Goal: Transaction & Acquisition: Register for event/course

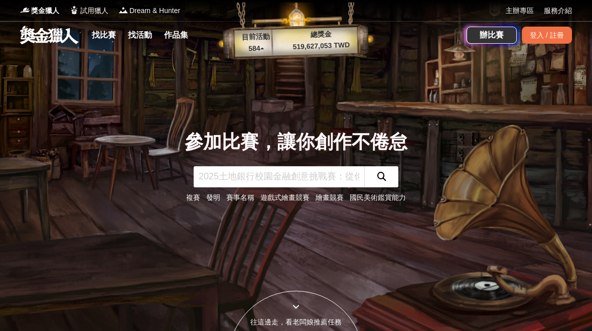
click at [565, 37] on div "登入 / 註冊" at bounding box center [547, 35] width 50 height 17
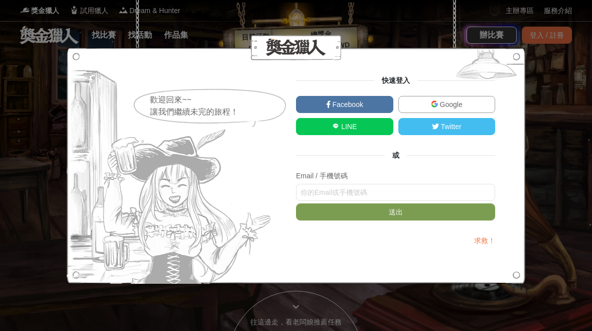
click at [470, 102] on link "Google" at bounding box center [447, 104] width 97 height 17
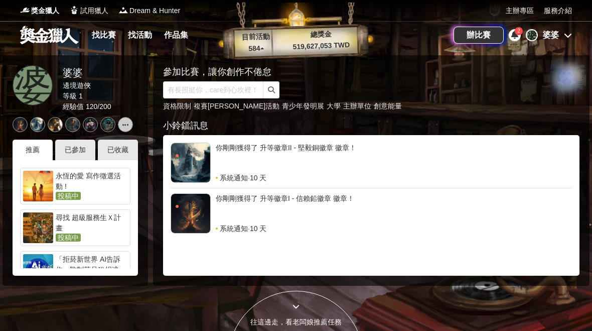
click at [116, 149] on div "已收藏" at bounding box center [118, 150] width 40 height 21
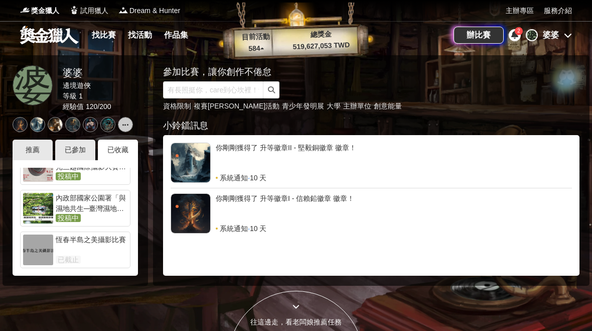
scroll to position [61, 0]
click at [99, 206] on div "內政部國家公園署「與濕地共生─臺灣濕地映像」攝影比賽" at bounding box center [92, 203] width 72 height 20
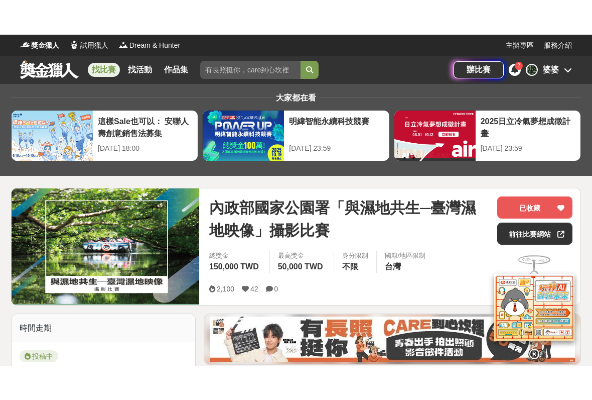
scroll to position [42, 0]
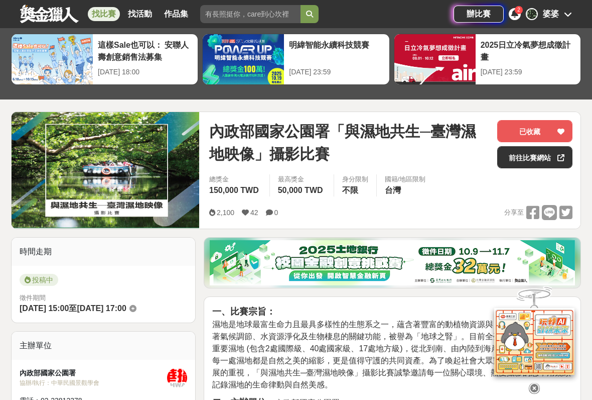
click at [533, 330] on icon at bounding box center [534, 387] width 11 height 11
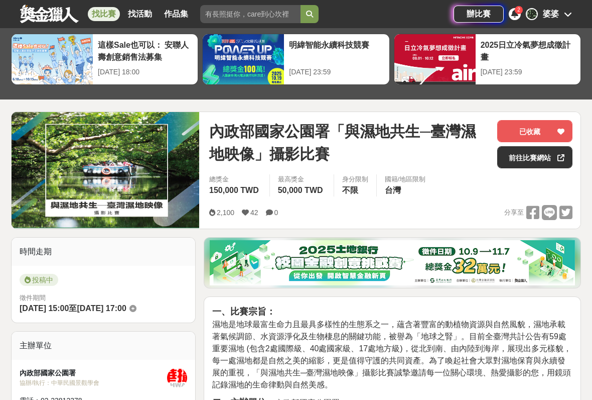
click at [561, 155] on icon at bounding box center [561, 157] width 7 height 7
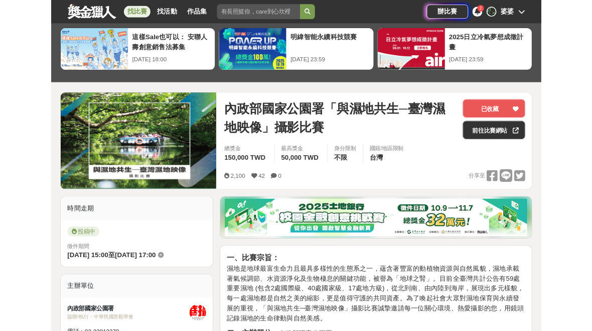
scroll to position [70, 0]
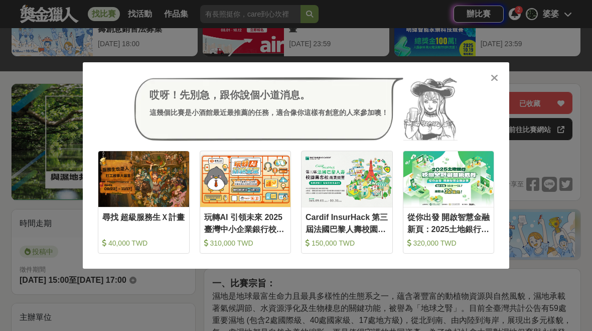
click at [498, 73] on icon at bounding box center [495, 78] width 8 height 10
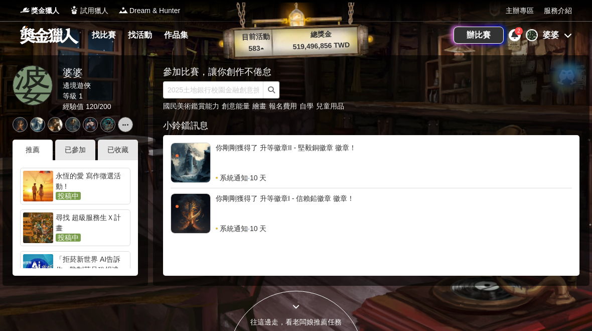
click at [118, 148] on div "已收藏" at bounding box center [118, 150] width 40 height 21
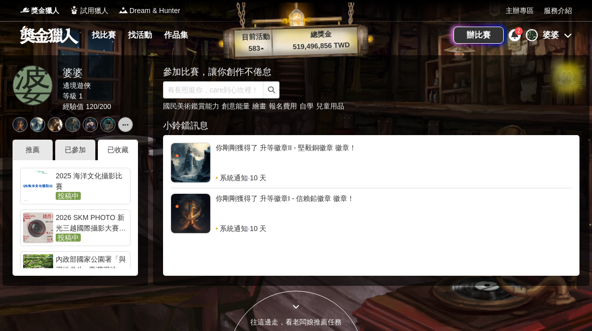
click at [104, 179] on div "2025 海洋文化攝影比賽" at bounding box center [92, 181] width 72 height 20
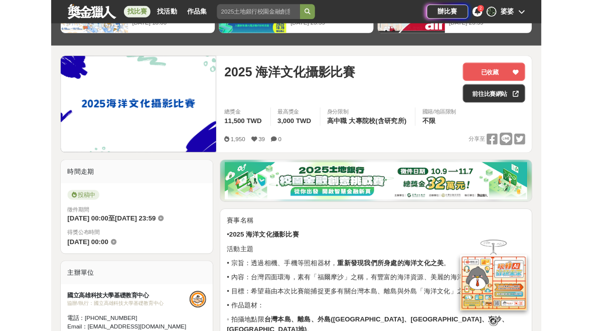
scroll to position [86, 0]
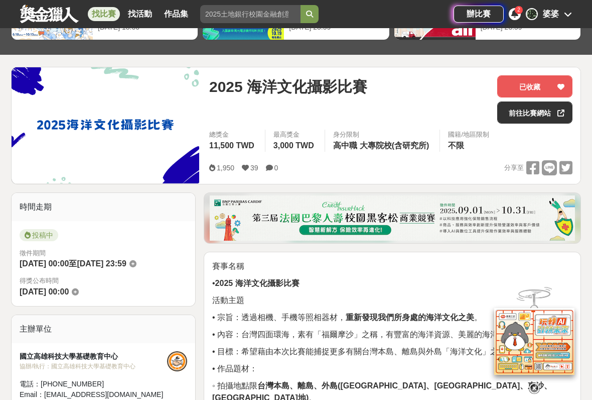
click at [550, 113] on link "前往比賽網站" at bounding box center [534, 112] width 75 height 22
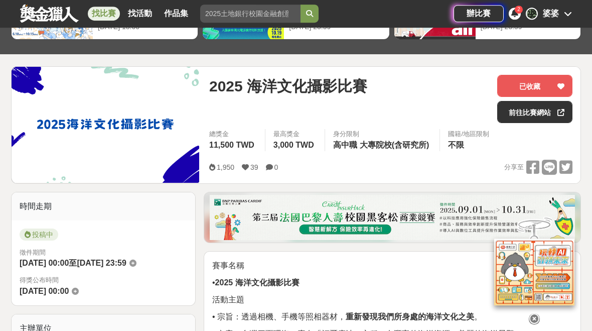
scroll to position [114, 0]
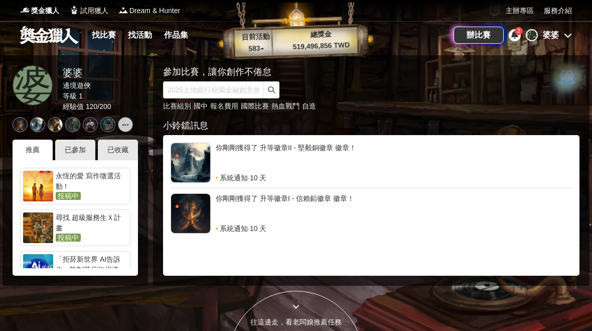
click at [124, 147] on div "已收藏" at bounding box center [118, 150] width 40 height 21
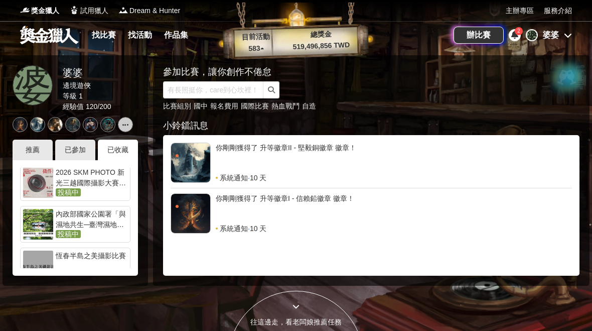
scroll to position [49, 0]
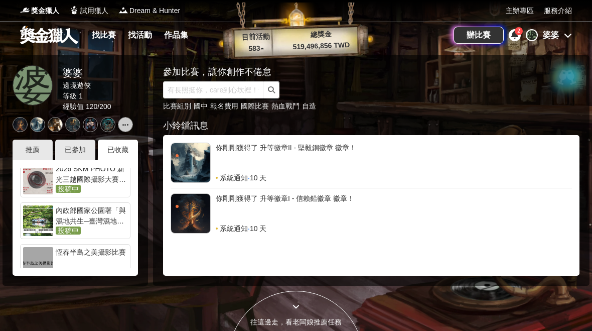
click at [98, 215] on div "內政部國家公園署「與濕地共生─臺灣濕地映像」攝影比賽" at bounding box center [92, 215] width 72 height 20
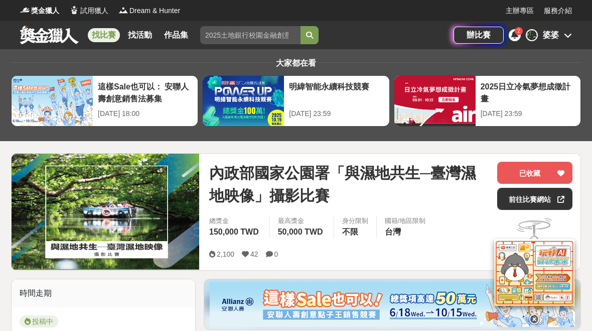
click at [535, 202] on link "前往比賽網站" at bounding box center [534, 199] width 75 height 22
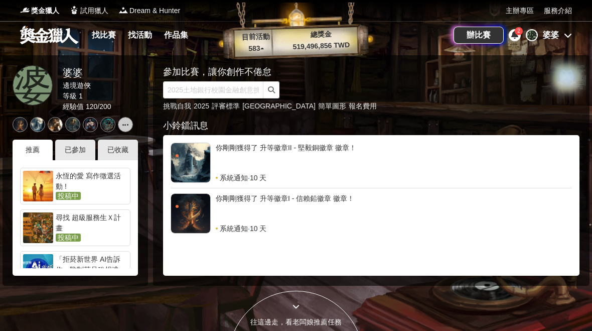
click at [122, 144] on div "已收藏" at bounding box center [118, 150] width 40 height 21
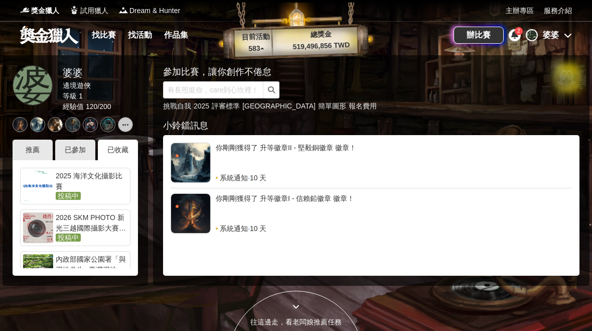
click at [103, 185] on div "2025 海洋文化攝影比賽" at bounding box center [92, 181] width 72 height 20
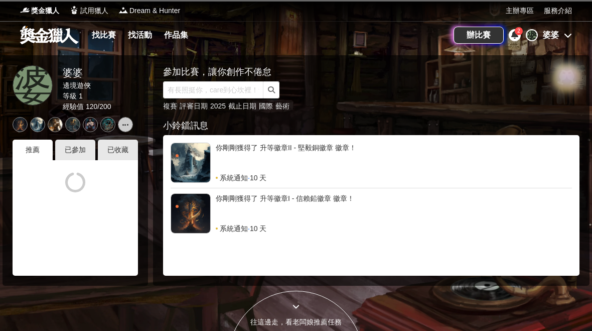
click at [105, 150] on div "已收藏" at bounding box center [118, 150] width 40 height 21
click at [112, 147] on div "已收藏" at bounding box center [118, 150] width 40 height 21
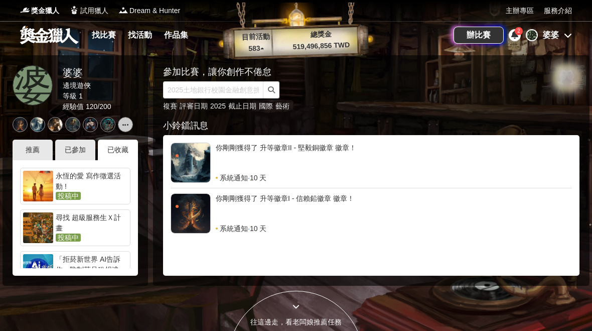
click at [123, 146] on div "已收藏" at bounding box center [118, 150] width 40 height 21
click at [114, 143] on div "已收藏" at bounding box center [118, 150] width 40 height 21
click at [43, 140] on div "推薦" at bounding box center [33, 150] width 40 height 21
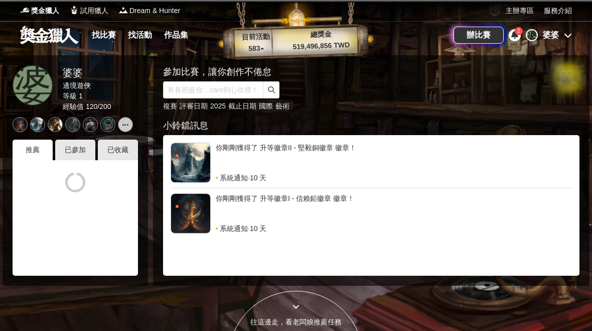
click at [122, 149] on div "已收藏" at bounding box center [118, 150] width 40 height 21
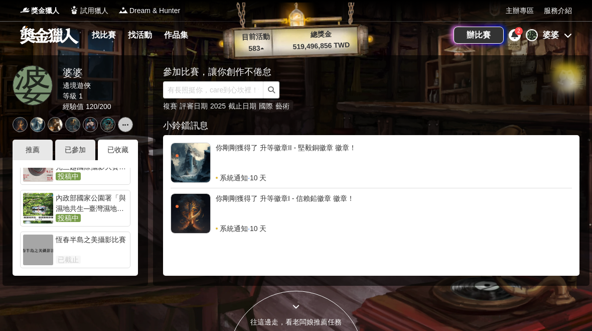
scroll to position [61, 0]
click at [46, 242] on div at bounding box center [38, 249] width 30 height 31
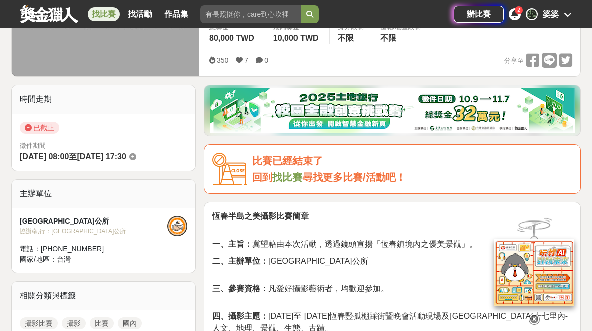
scroll to position [111, 0]
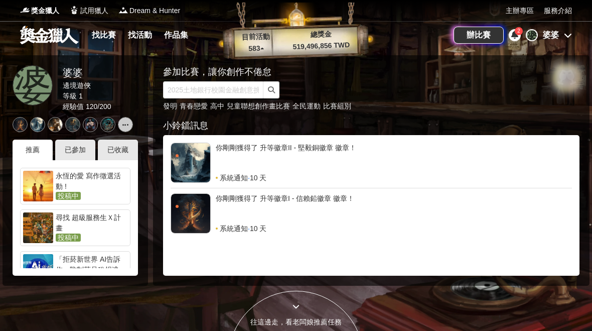
click at [120, 150] on div "已收藏" at bounding box center [118, 150] width 40 height 21
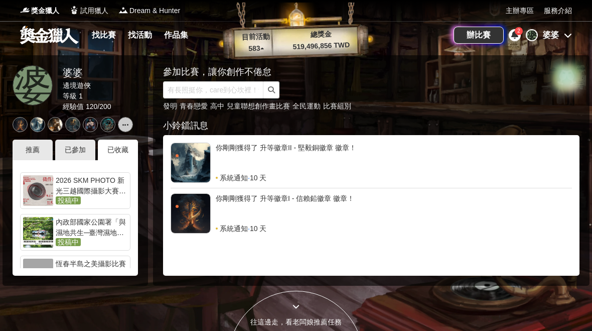
scroll to position [38, 0]
click at [77, 229] on div "內政部國家公園署「與濕地共生─臺灣濕地映像」攝影比賽" at bounding box center [92, 226] width 72 height 20
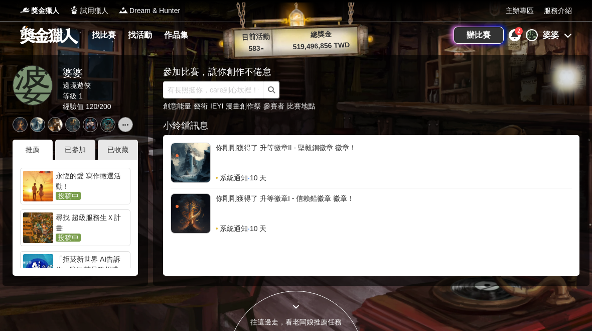
click at [119, 153] on div "已收藏" at bounding box center [118, 150] width 40 height 21
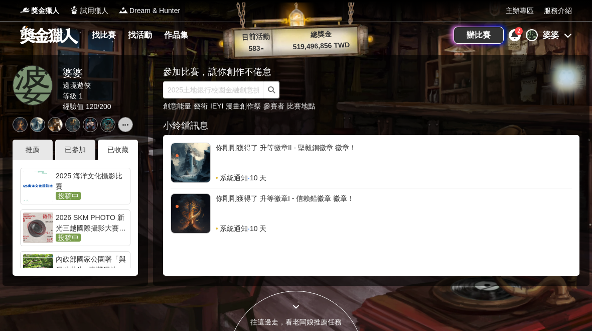
click at [56, 232] on div "2026 SKM PHOTO 新光三越國際攝影大賽‧徵件募集！" at bounding box center [92, 222] width 72 height 20
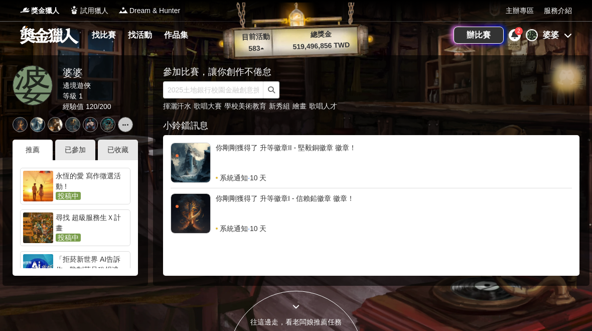
click at [116, 154] on div "已收藏" at bounding box center [118, 150] width 40 height 21
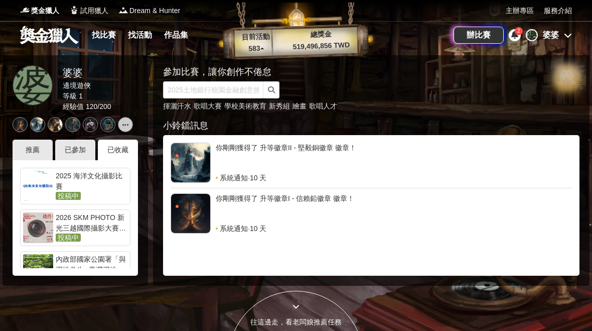
click at [46, 175] on div at bounding box center [38, 186] width 30 height 31
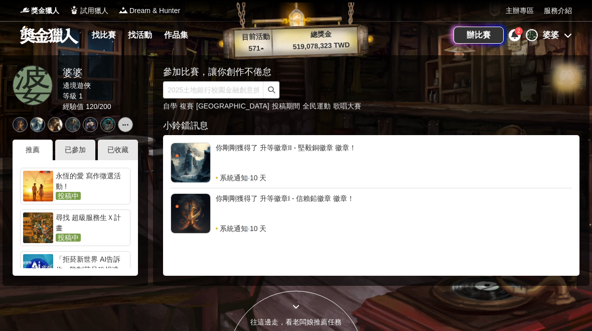
click at [123, 151] on div "已收藏" at bounding box center [118, 150] width 40 height 21
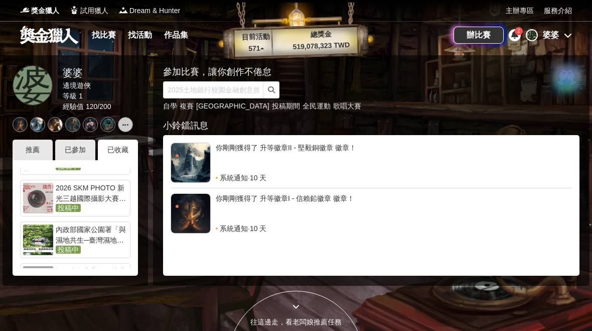
scroll to position [32, 0]
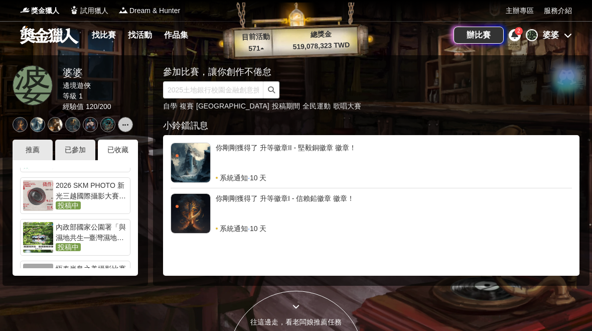
click at [62, 193] on div "2026 SKM PHOTO 新光三越國際攝影大賽‧徵件募集！" at bounding box center [92, 190] width 72 height 20
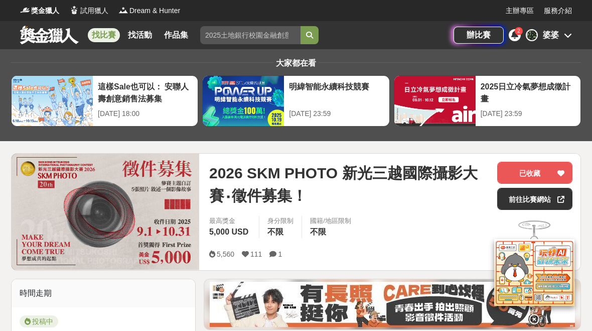
click at [528, 202] on link "前往比賽網站" at bounding box center [534, 199] width 75 height 22
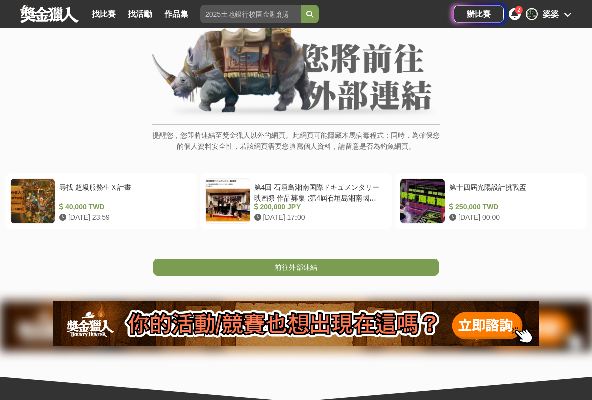
click at [378, 266] on link "前往外部連結" at bounding box center [296, 267] width 286 height 17
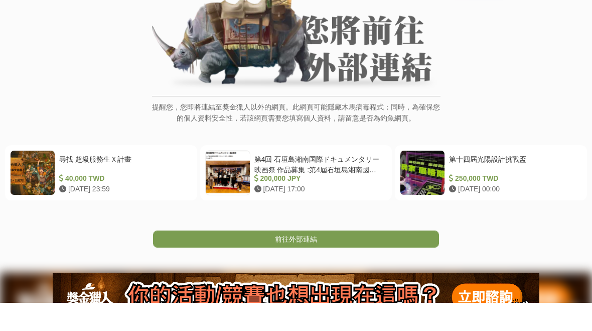
scroll to position [112, 0]
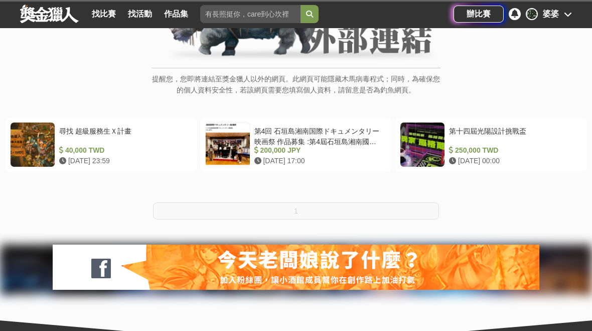
scroll to position [74, 0]
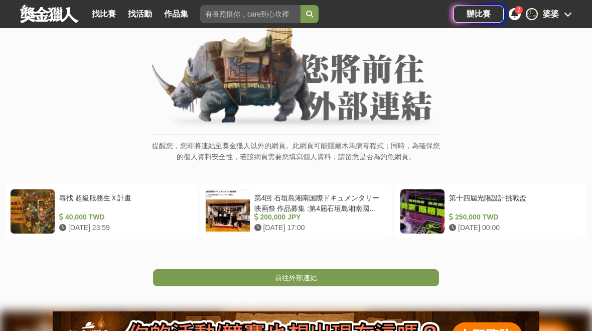
click at [341, 277] on link "前往外部連結" at bounding box center [296, 277] width 286 height 17
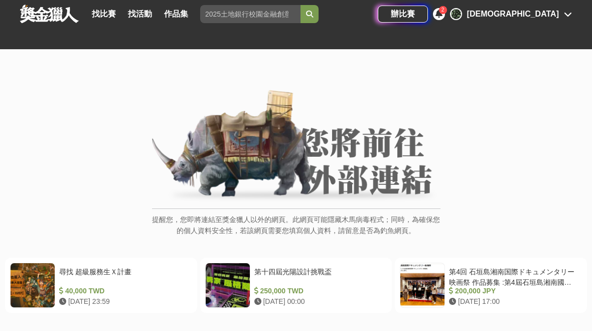
scroll to position [94, 0]
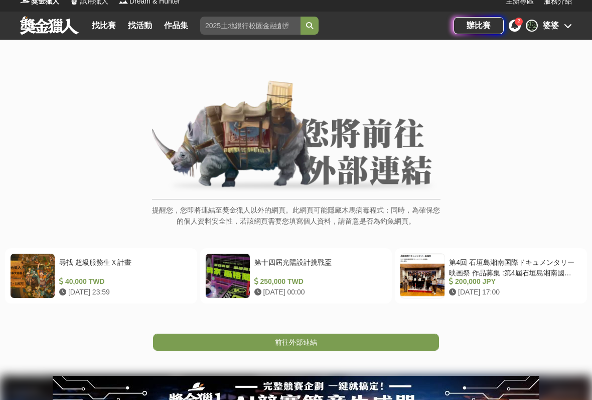
click at [296, 330] on link "前往外部連結" at bounding box center [296, 341] width 286 height 17
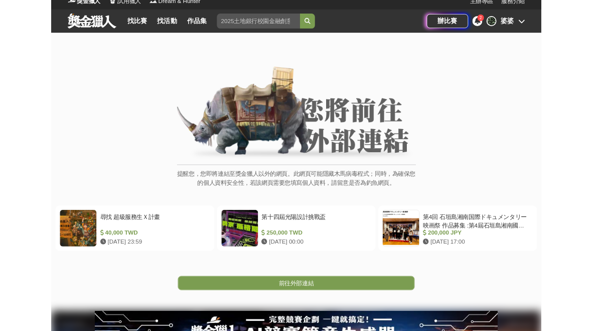
scroll to position [38, 0]
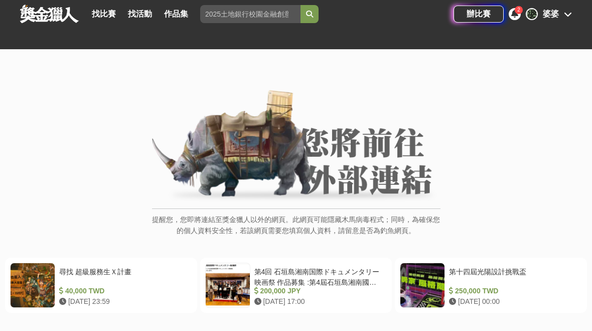
scroll to position [38, 0]
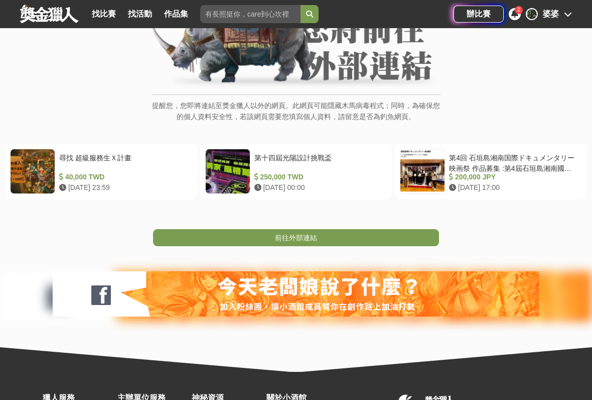
click at [384, 240] on link "前往外部連結" at bounding box center [296, 237] width 286 height 17
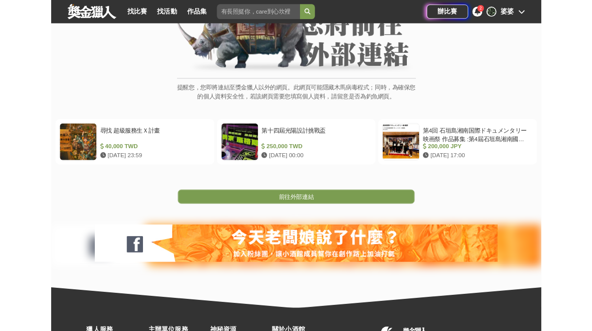
scroll to position [142, 0]
